Goal: Task Accomplishment & Management: Use online tool/utility

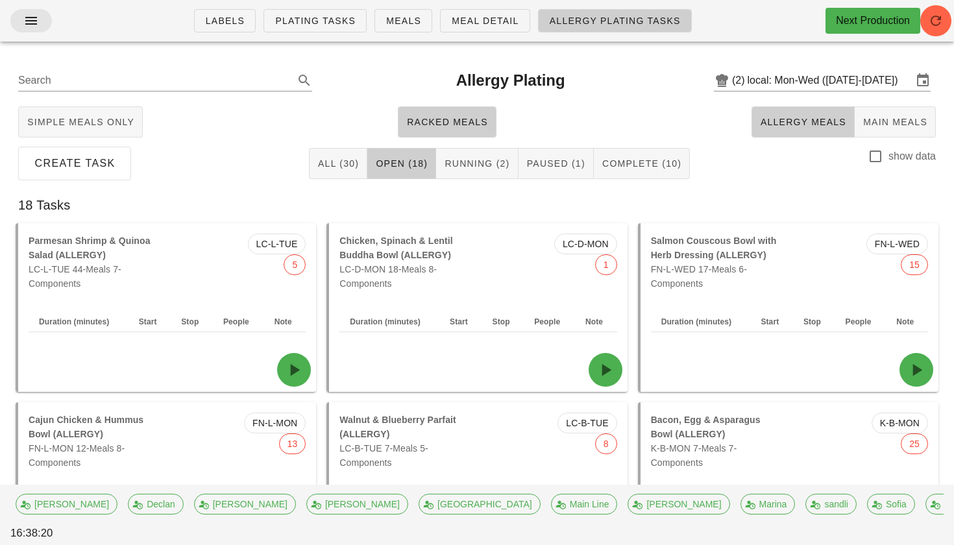
click at [28, 19] on icon "button" at bounding box center [31, 21] width 16 height 16
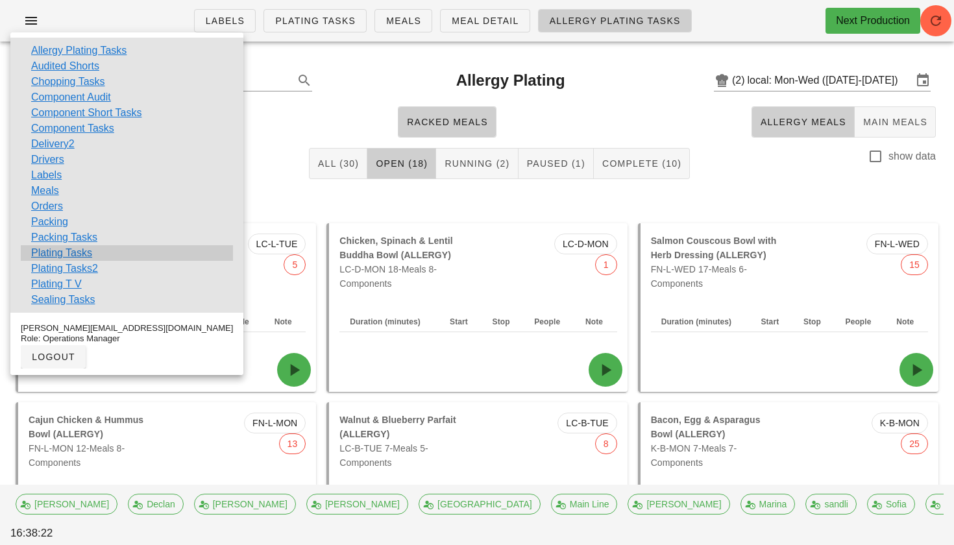
click at [60, 254] on link "Plating Tasks" at bounding box center [61, 253] width 61 height 16
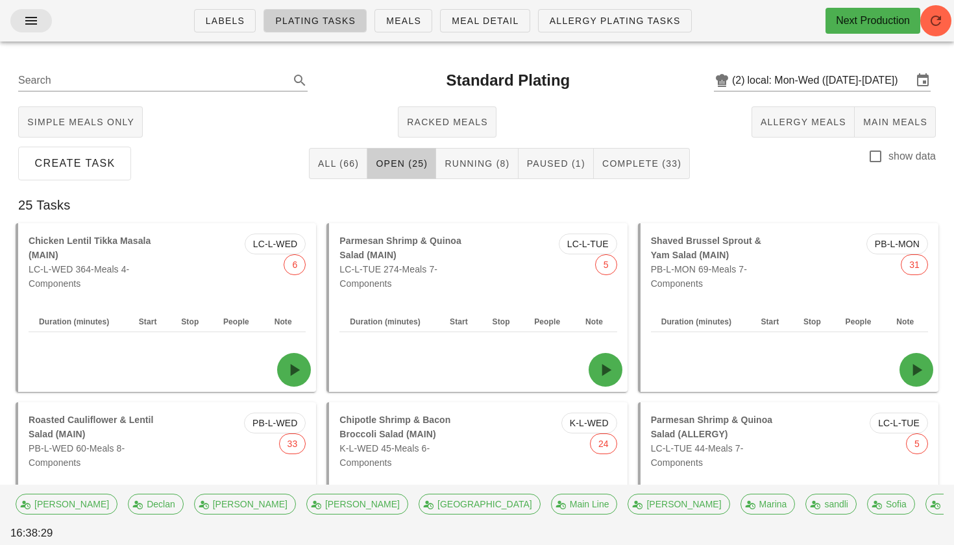
click at [32, 16] on icon "button" at bounding box center [31, 21] width 16 height 16
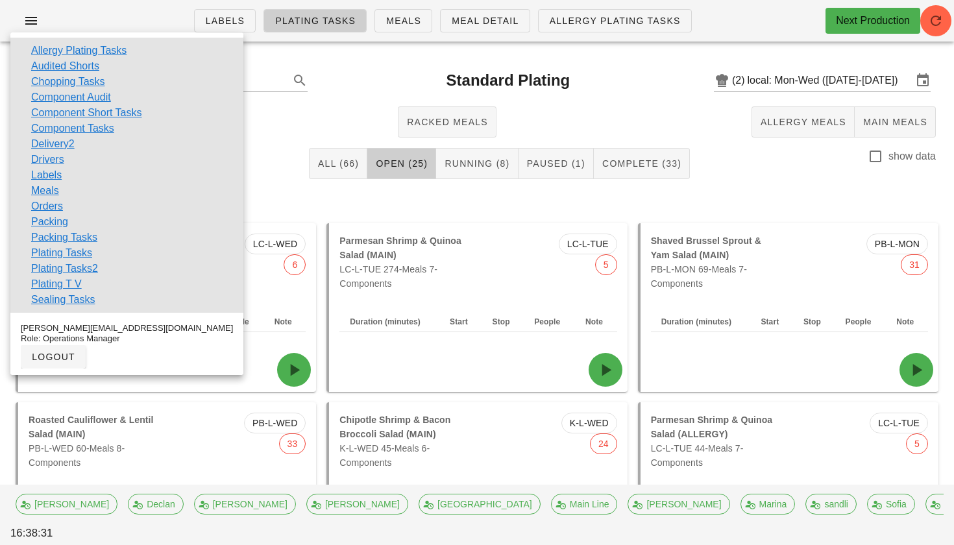
click at [299, 69] on div "Search Standard Plating (2) local: Mon-Wed ([DATE]-[DATE])" at bounding box center [477, 81] width 938 height 42
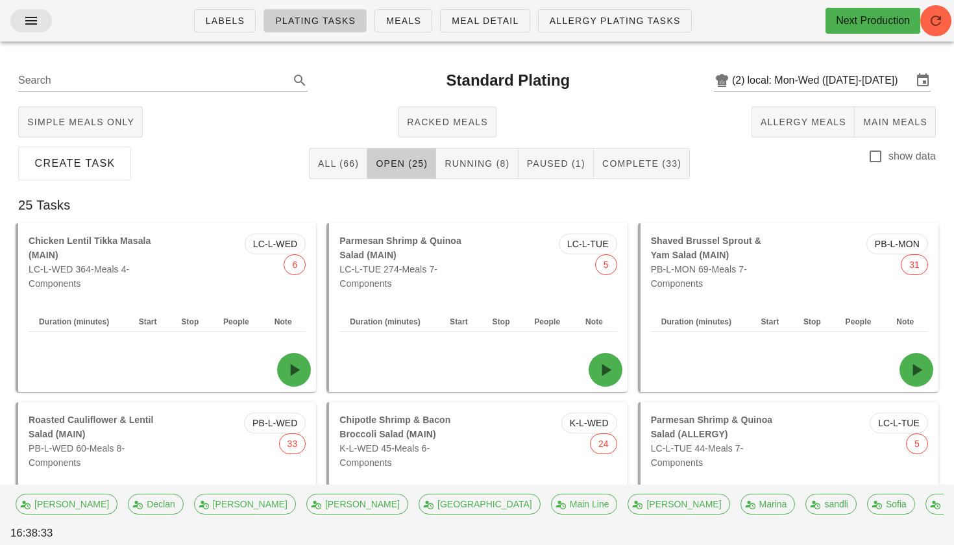
click at [29, 27] on icon "button" at bounding box center [31, 21] width 16 height 16
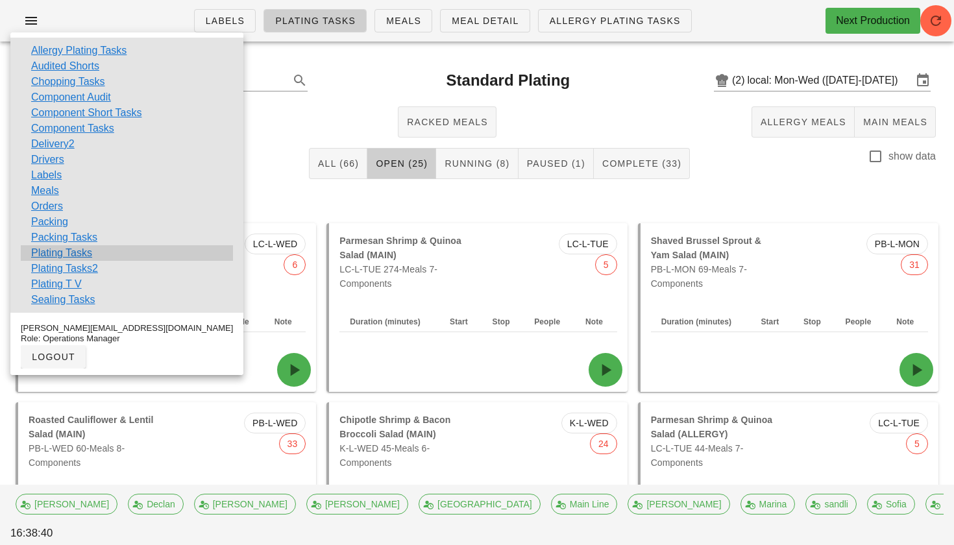
click at [60, 256] on link "Plating Tasks" at bounding box center [61, 253] width 61 height 16
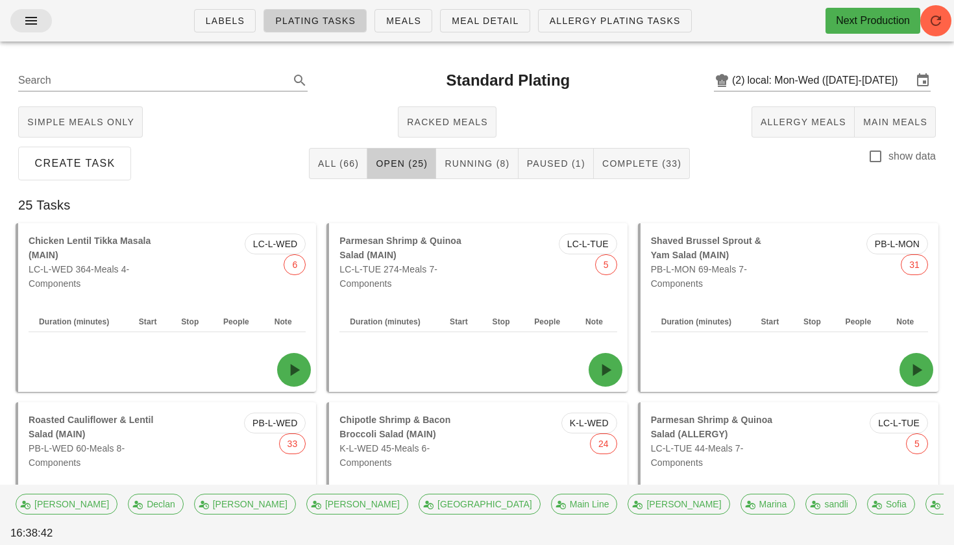
click at [38, 27] on span "button" at bounding box center [31, 21] width 21 height 16
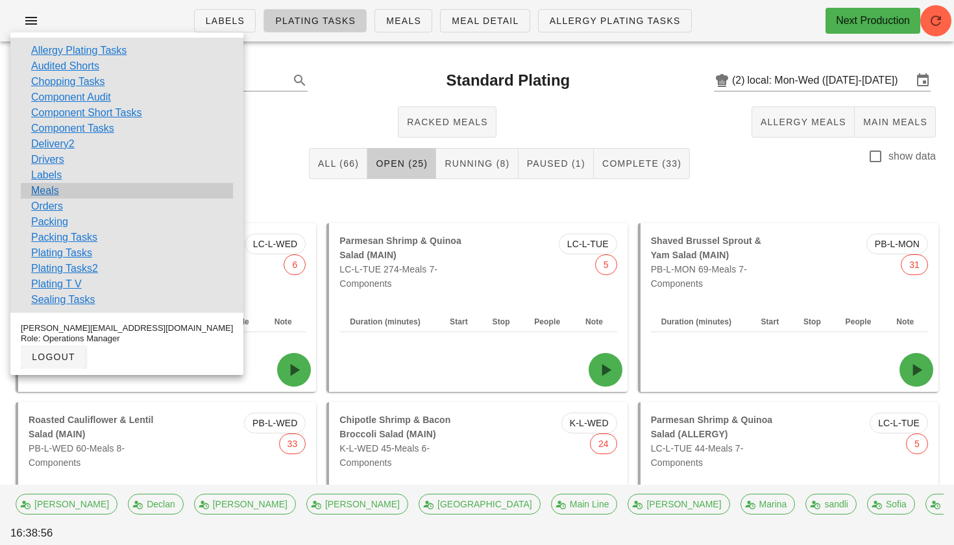
click at [48, 192] on link "Meals" at bounding box center [45, 191] width 28 height 16
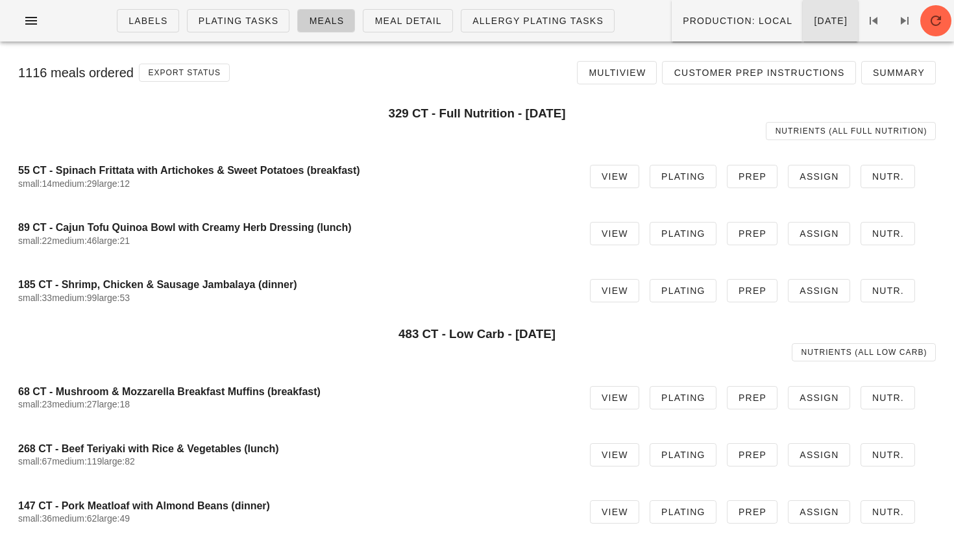
click at [813, 26] on span "[DATE]" at bounding box center [830, 21] width 34 height 10
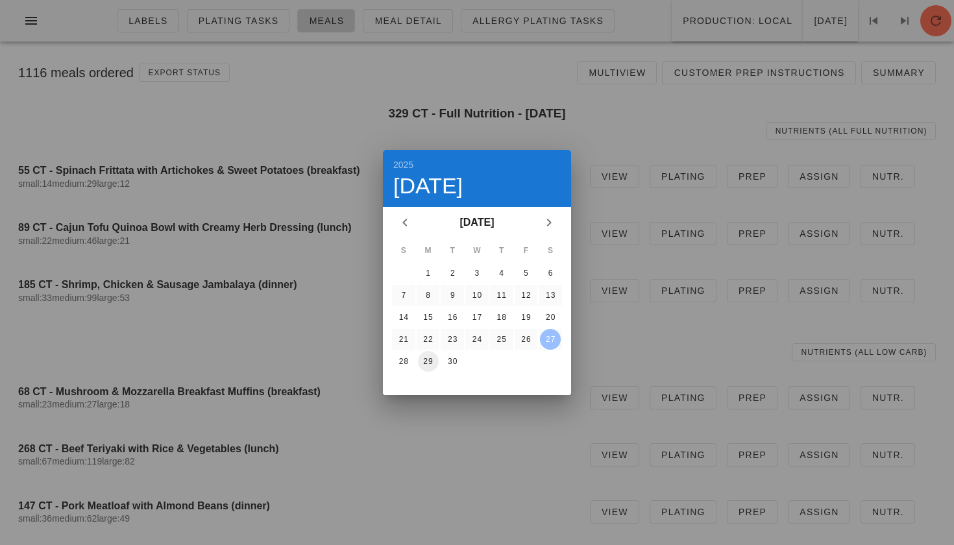
click at [428, 364] on div "29" at bounding box center [428, 361] width 21 height 9
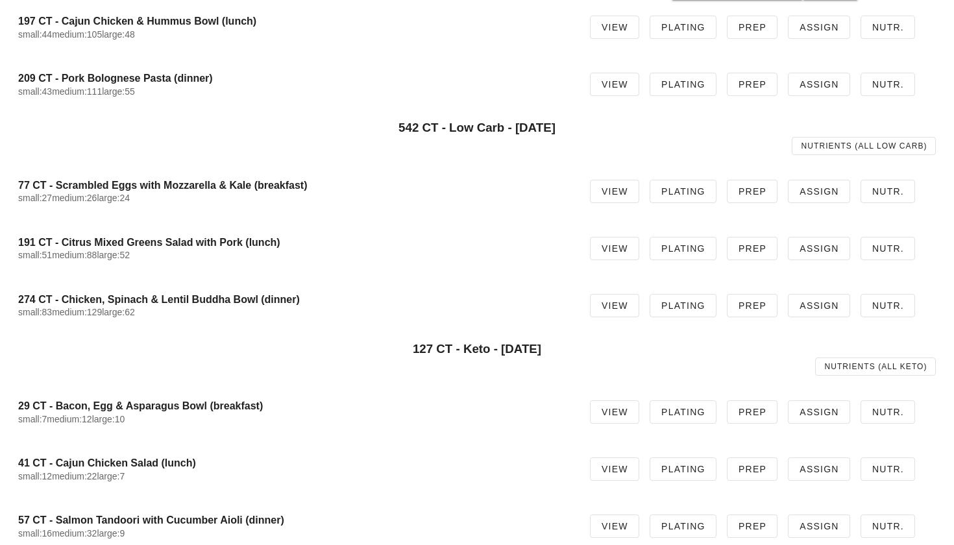
scroll to position [208, 0]
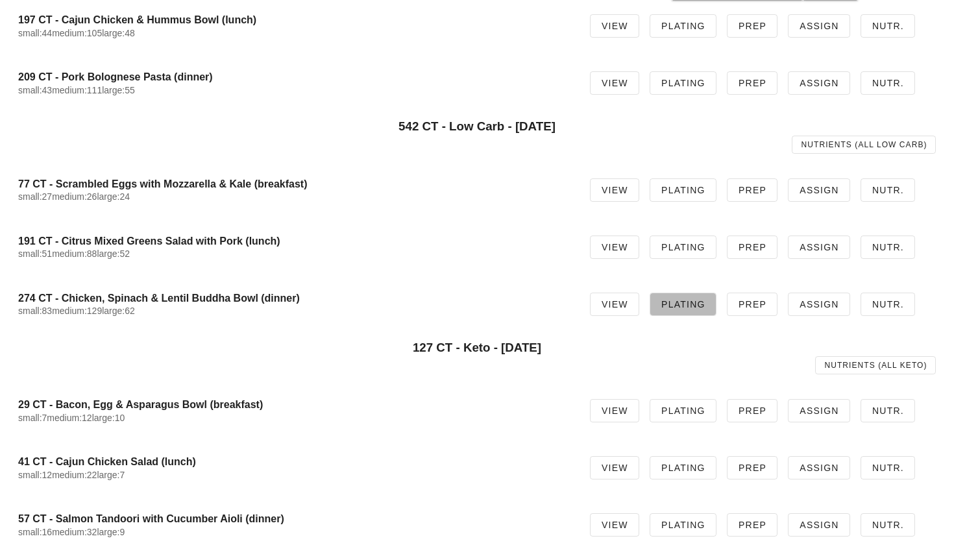
click at [677, 303] on span "Plating" at bounding box center [682, 304] width 45 height 10
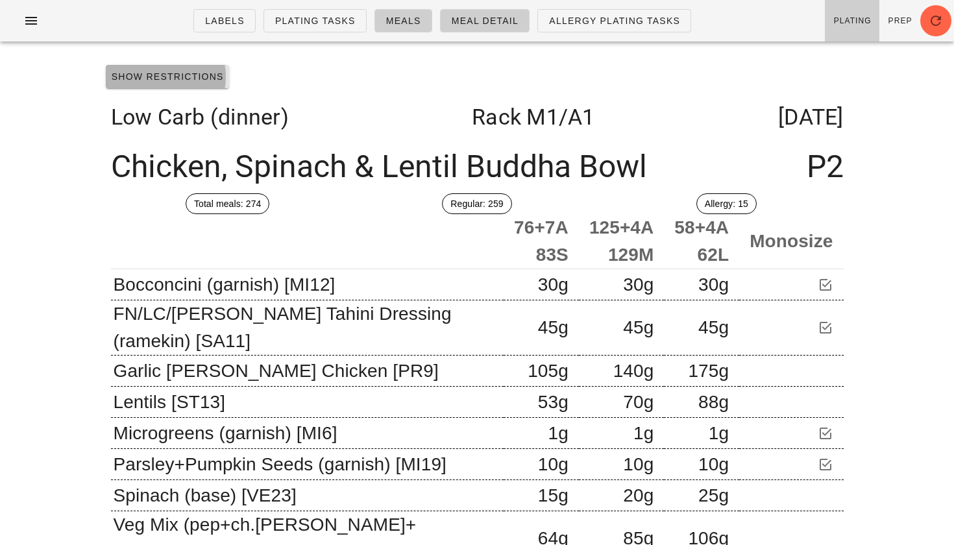
click at [204, 85] on button "Show Restrictions" at bounding box center [167, 76] width 123 height 23
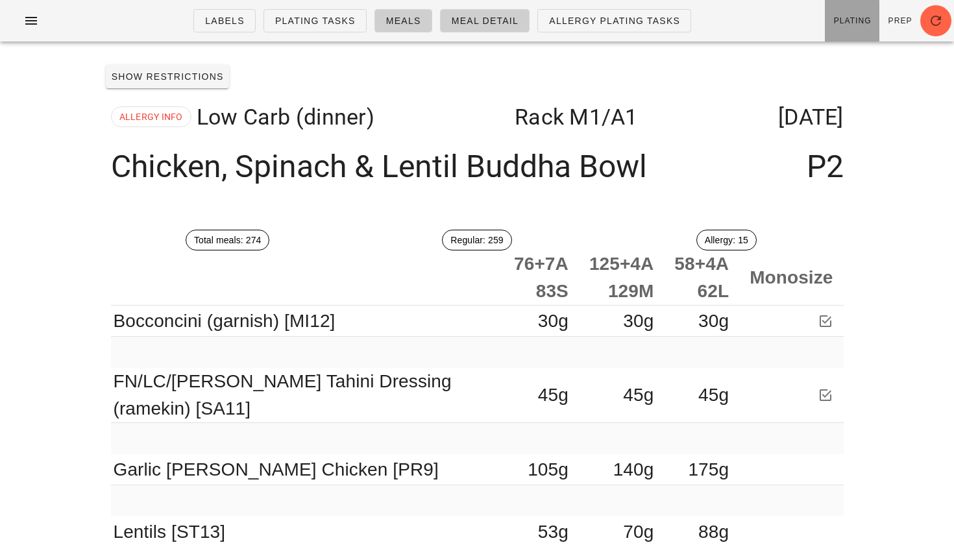
click at [855, 27] on link "Plating" at bounding box center [851, 21] width 54 height 42
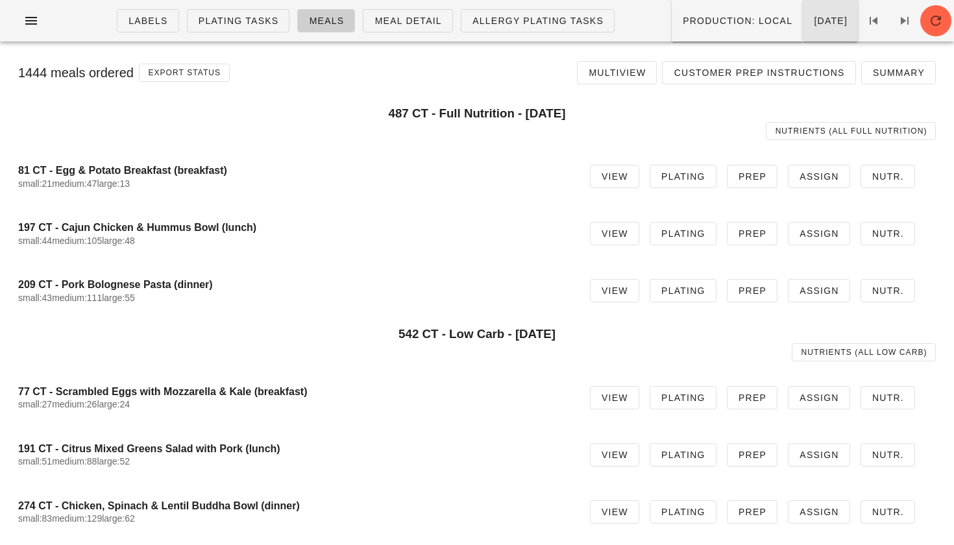
click at [802, 27] on button "[DATE]" at bounding box center [829, 21] width 55 height 42
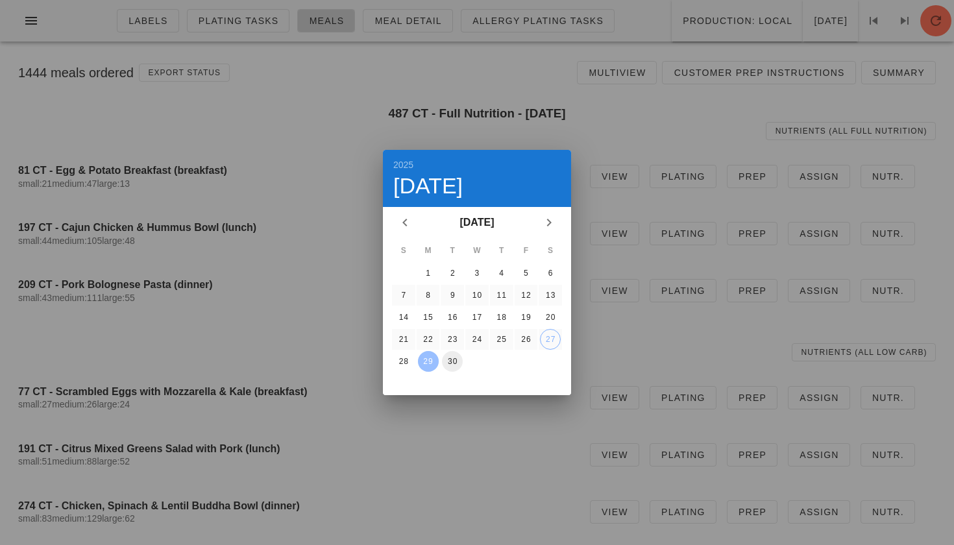
click at [450, 361] on div "30" at bounding box center [452, 361] width 21 height 9
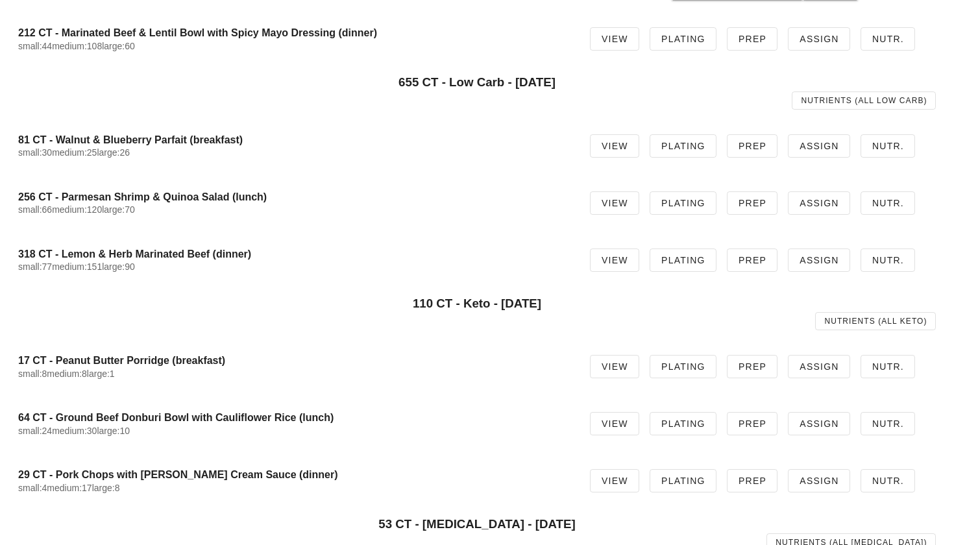
scroll to position [252, 0]
click at [695, 205] on span "Plating" at bounding box center [682, 202] width 45 height 10
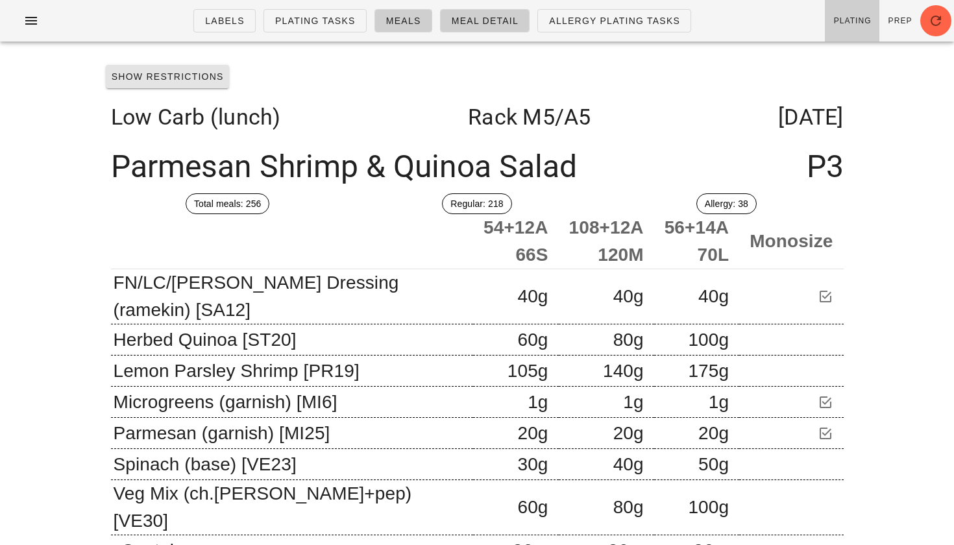
click at [220, 75] on button "Show Restrictions" at bounding box center [167, 76] width 123 height 23
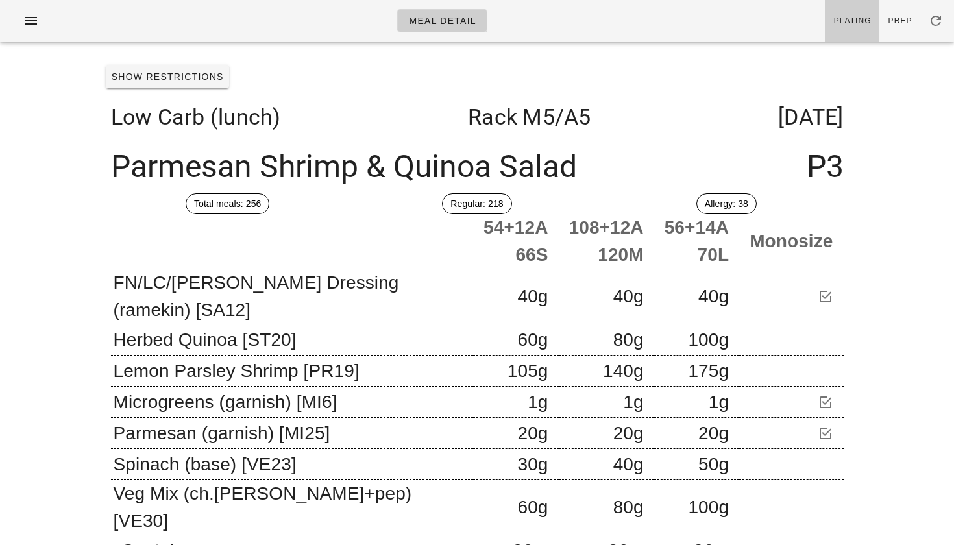
scroll to position [47, 0]
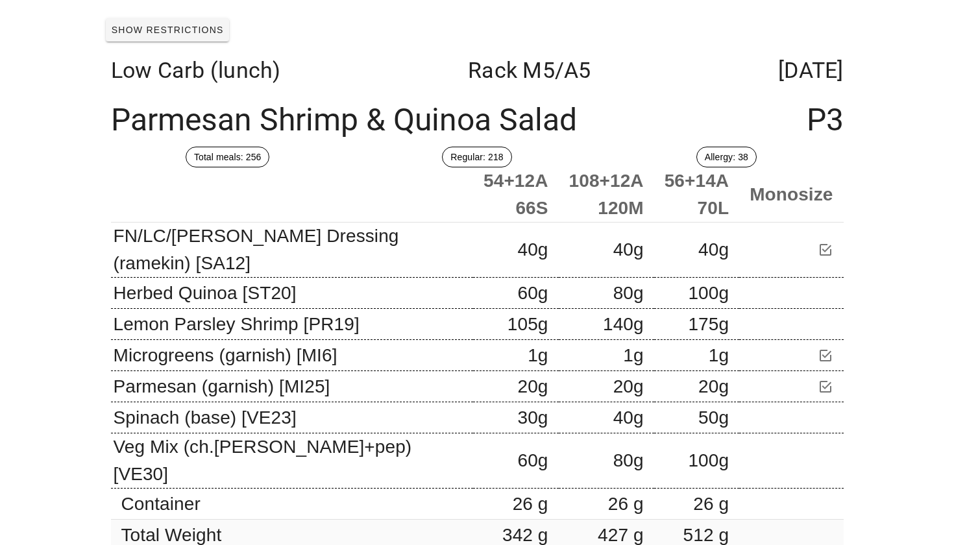
click at [230, 35] on div "Show Restrictions" at bounding box center [477, 30] width 753 height 34
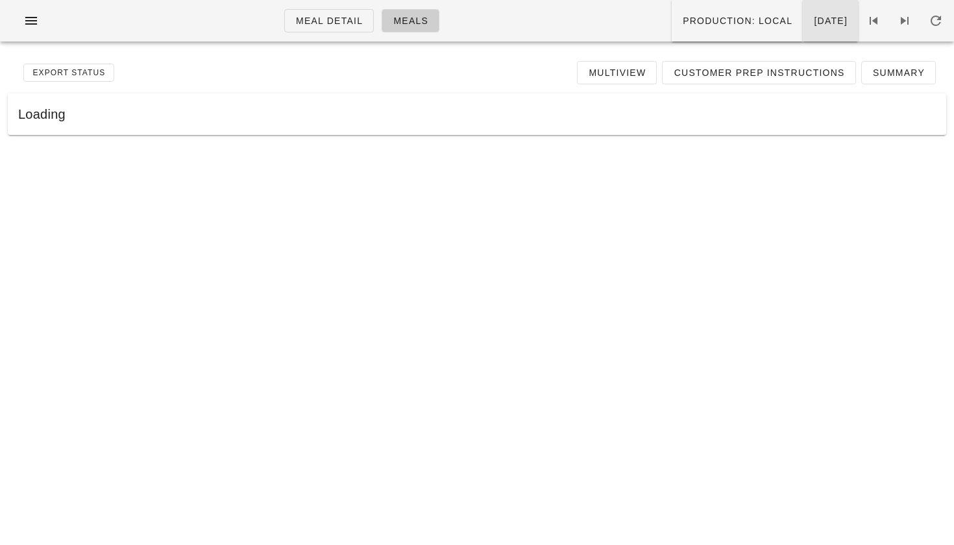
click at [813, 21] on span "[DATE]" at bounding box center [830, 21] width 34 height 10
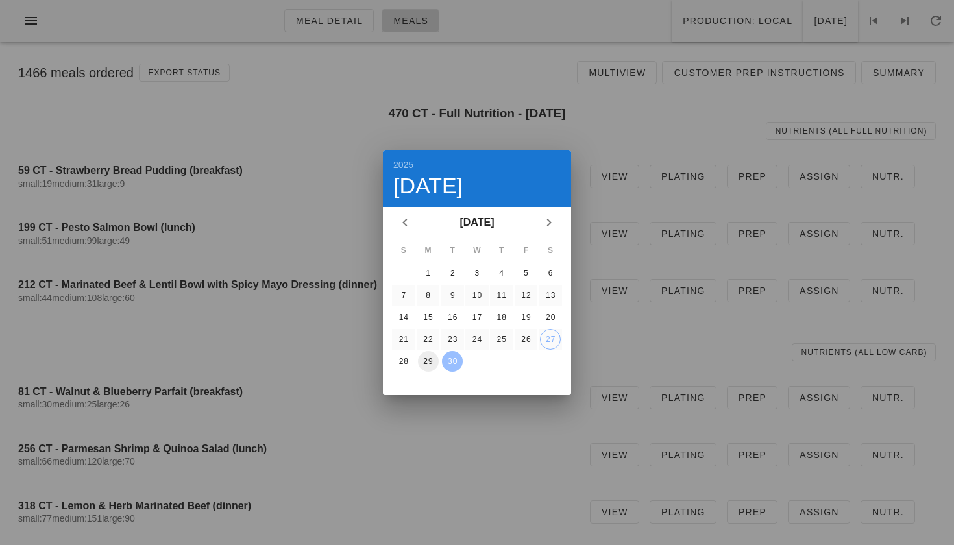
click at [424, 361] on div "29" at bounding box center [428, 361] width 21 height 9
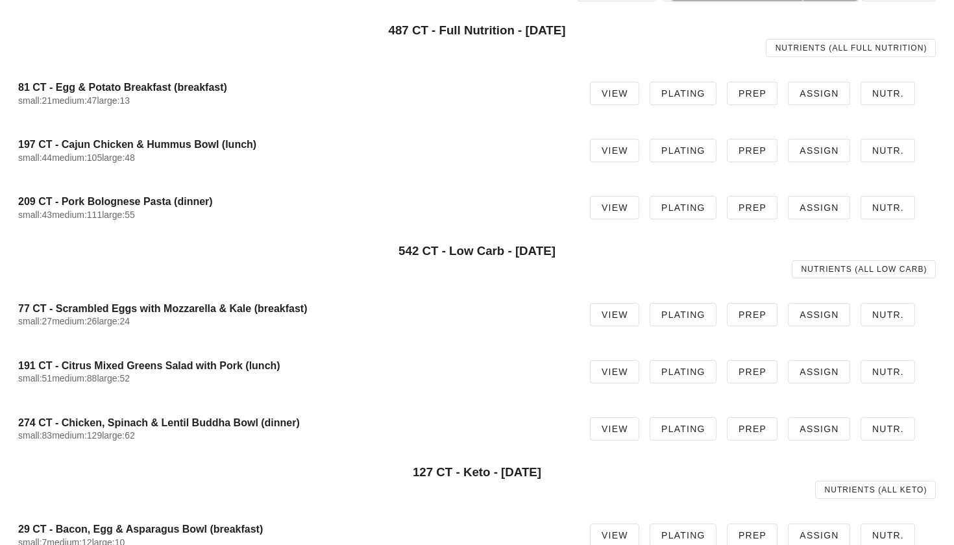
scroll to position [102, 0]
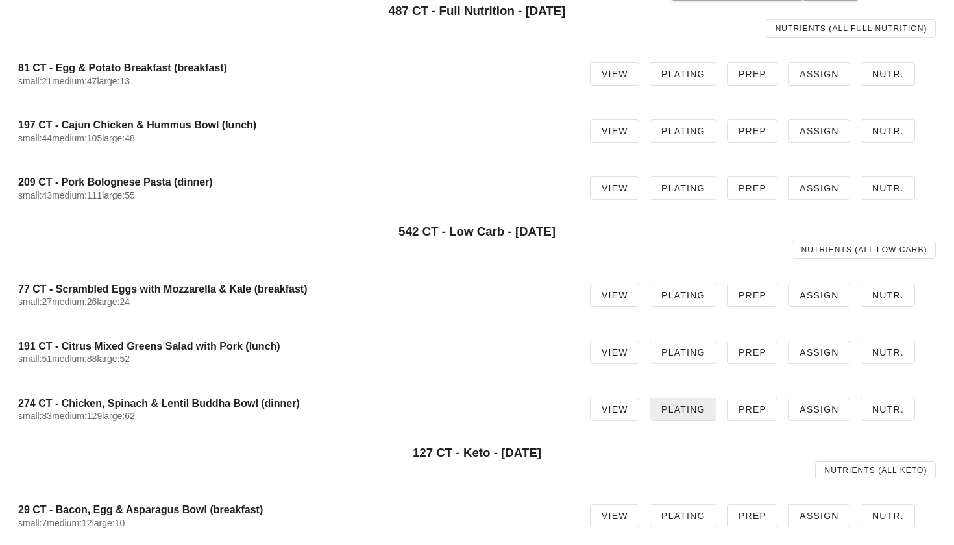
click at [699, 411] on span "Plating" at bounding box center [682, 409] width 45 height 10
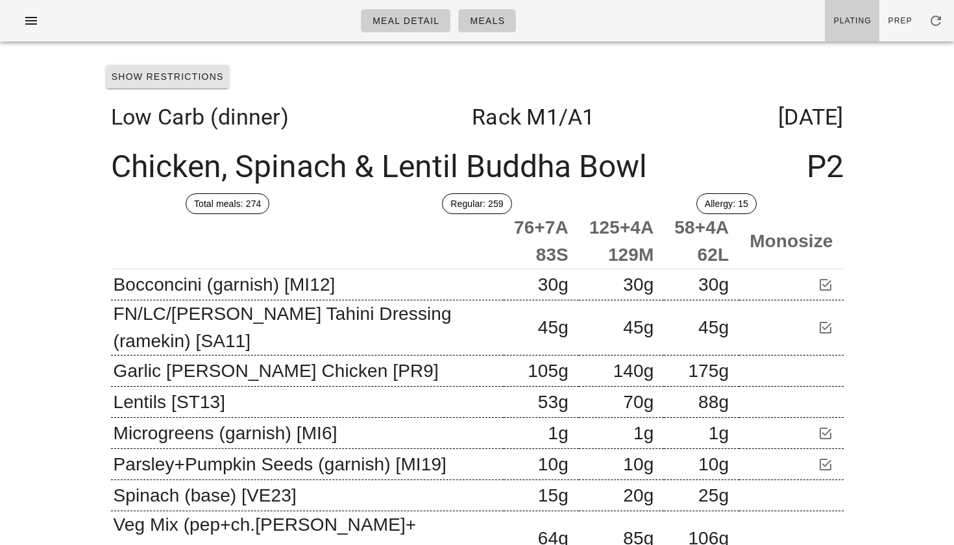
click at [179, 71] on span "Show Restrictions" at bounding box center [167, 76] width 113 height 10
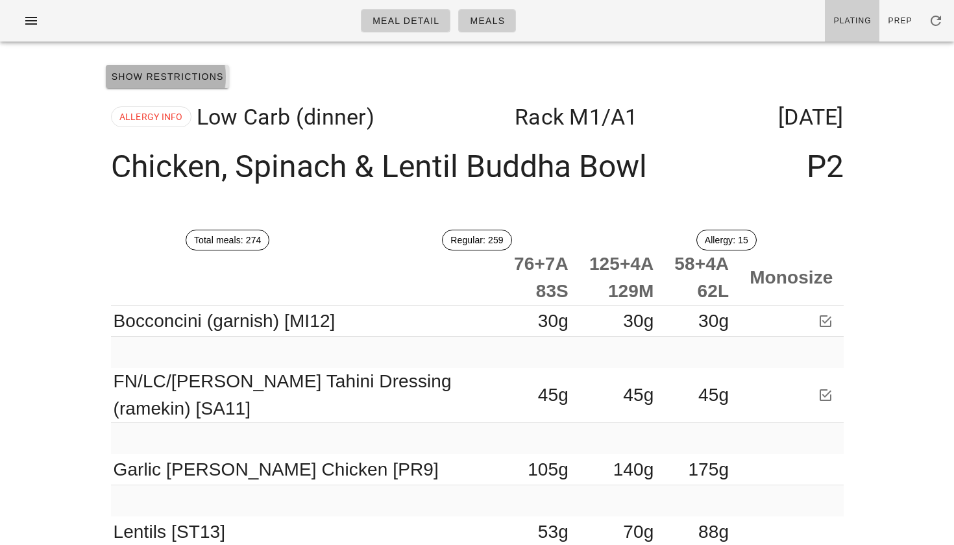
click at [172, 78] on span "Show Restrictions" at bounding box center [167, 76] width 113 height 10
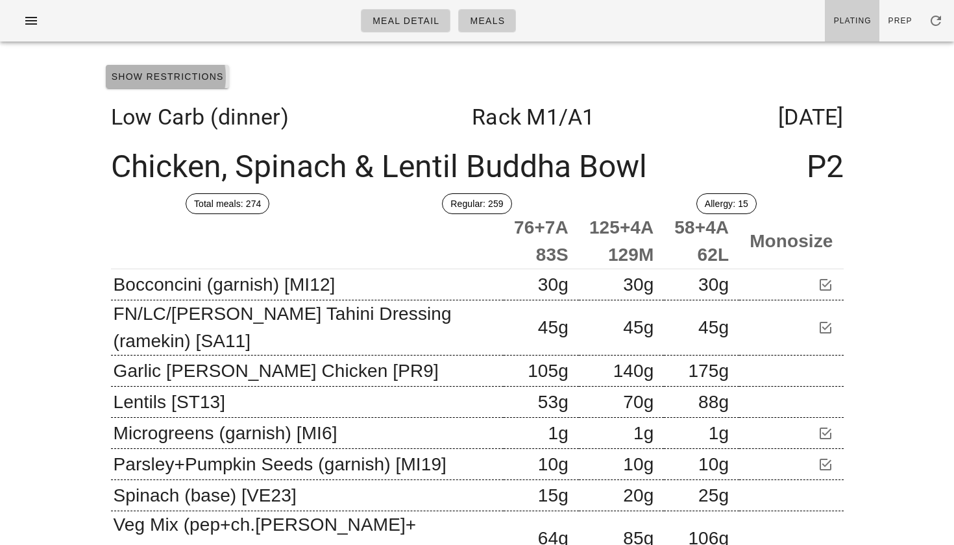
click at [172, 78] on span "Show Restrictions" at bounding box center [167, 76] width 113 height 10
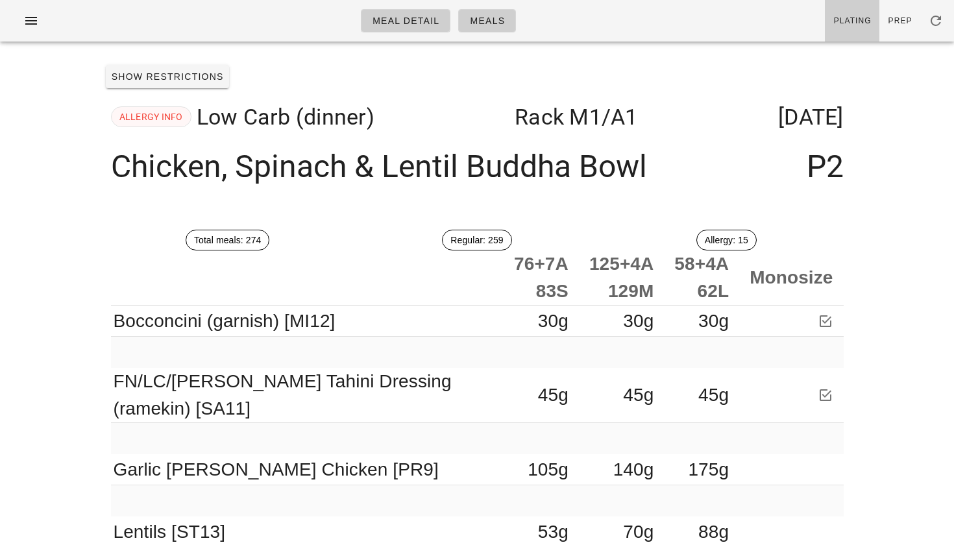
click at [163, 114] on span "ALLERGY INFO" at bounding box center [151, 116] width 64 height 19
